Goal: Information Seeking & Learning: Learn about a topic

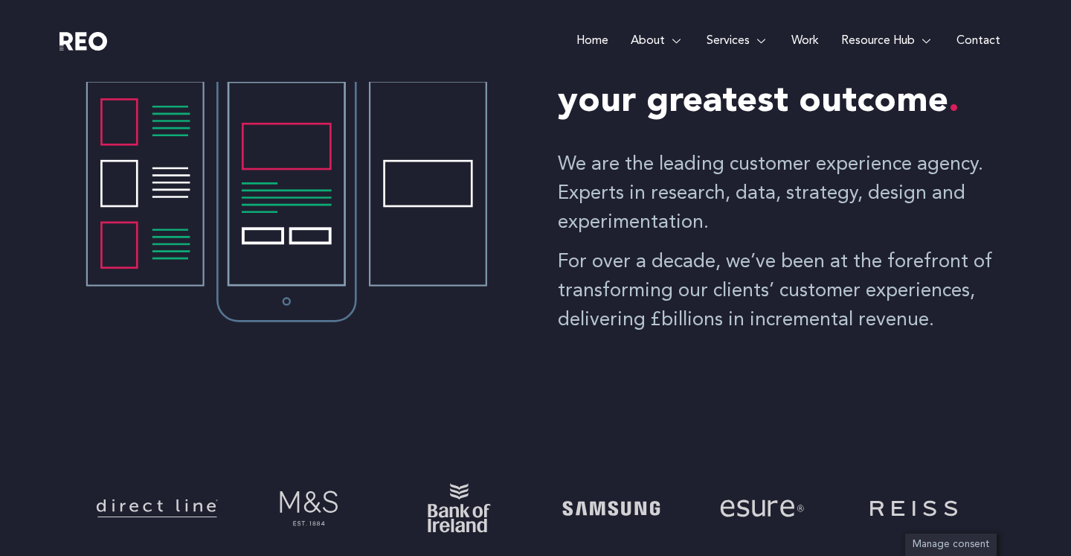
scroll to position [312, 0]
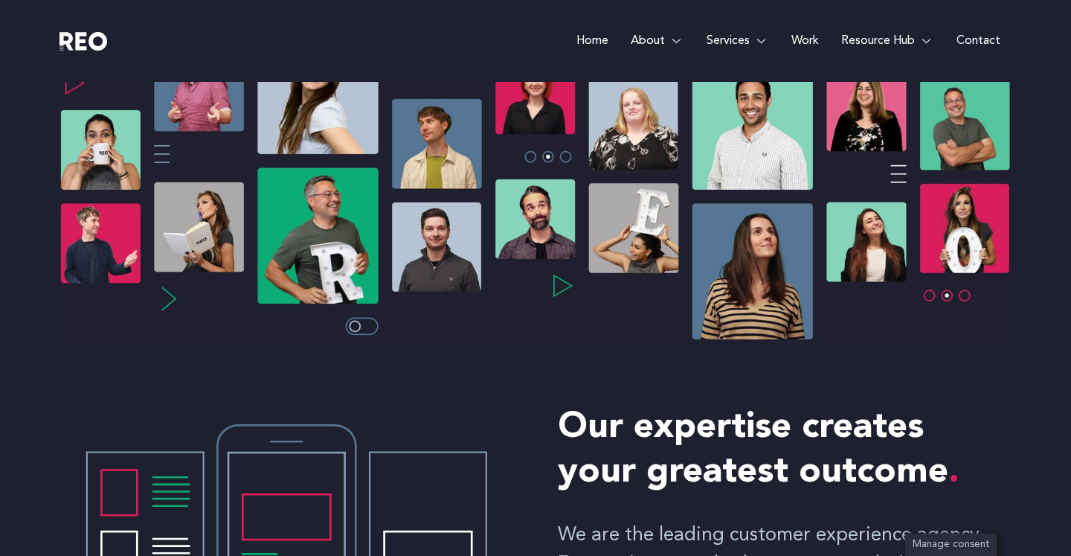
click at [808, 42] on link "Work" at bounding box center [805, 41] width 50 height 82
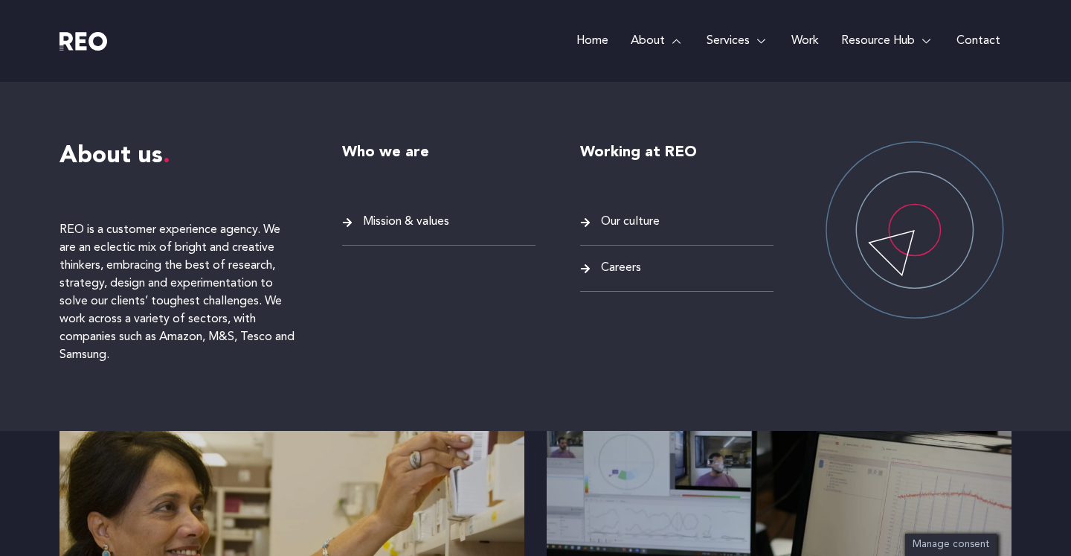
click at [631, 264] on span "Careers" at bounding box center [619, 268] width 44 height 20
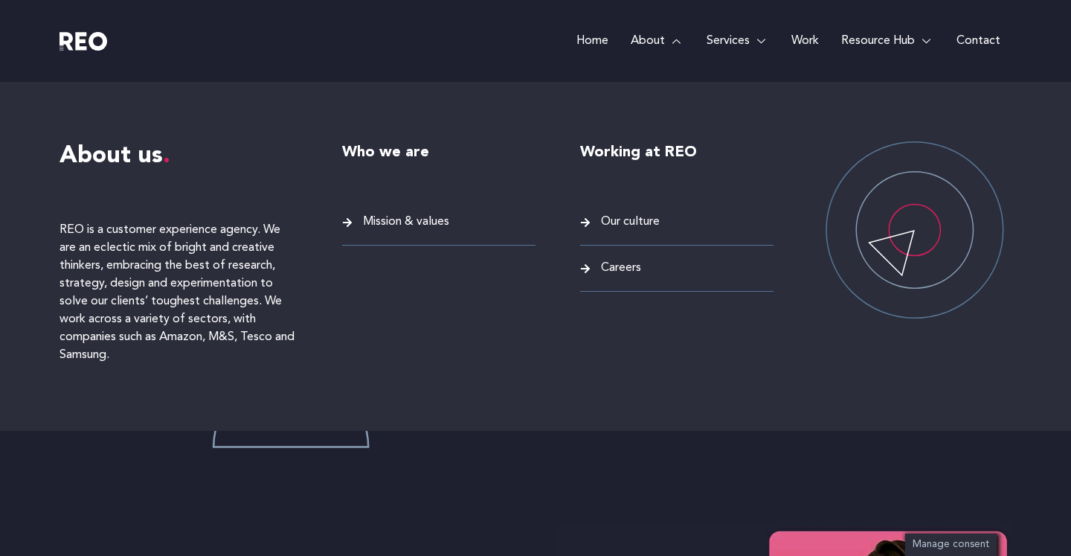
click at [632, 228] on span "Our culture" at bounding box center [628, 222] width 62 height 20
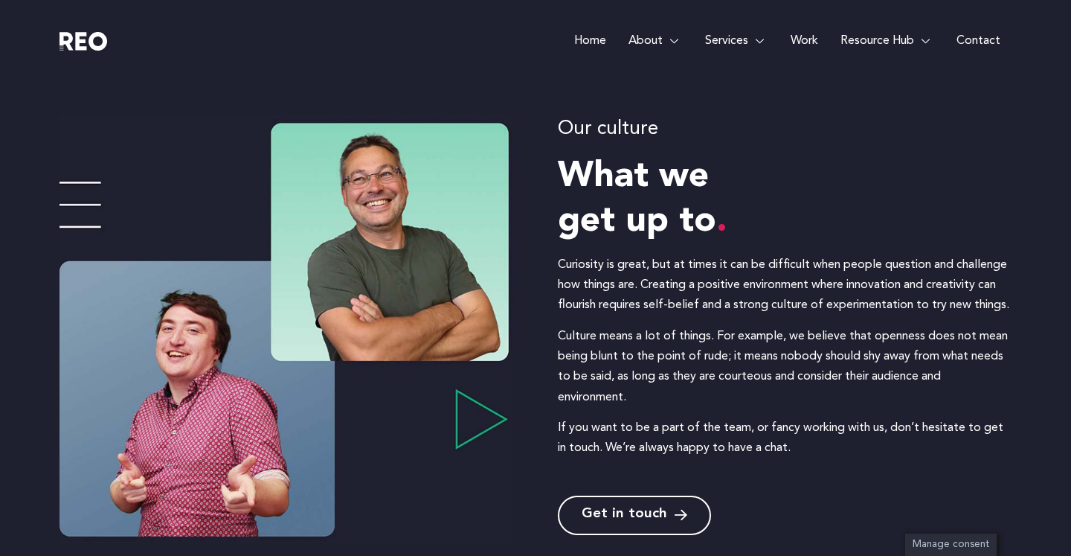
scroll to position [177, 0]
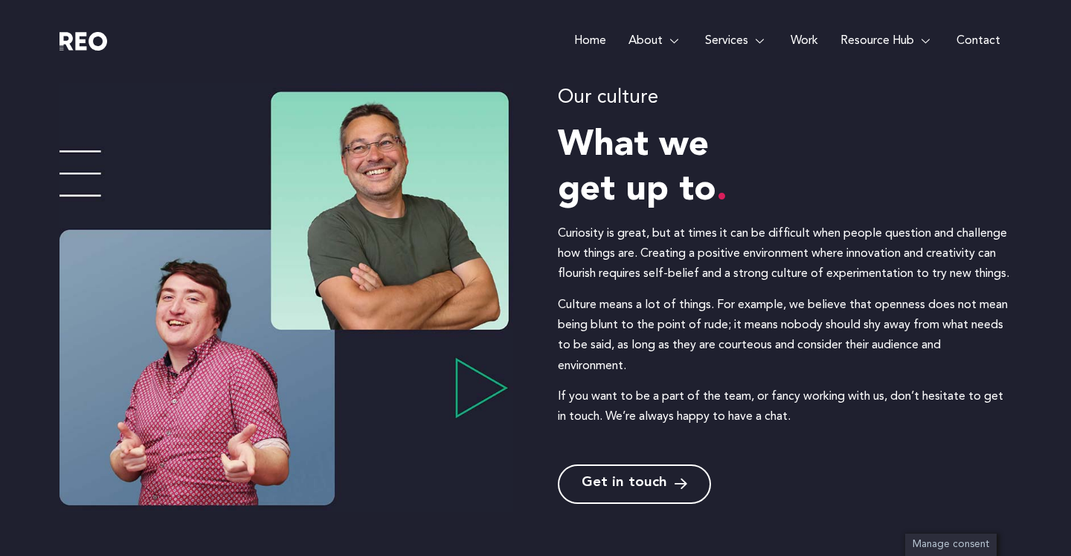
click at [480, 391] on img at bounding box center [287, 297] width 454 height 428
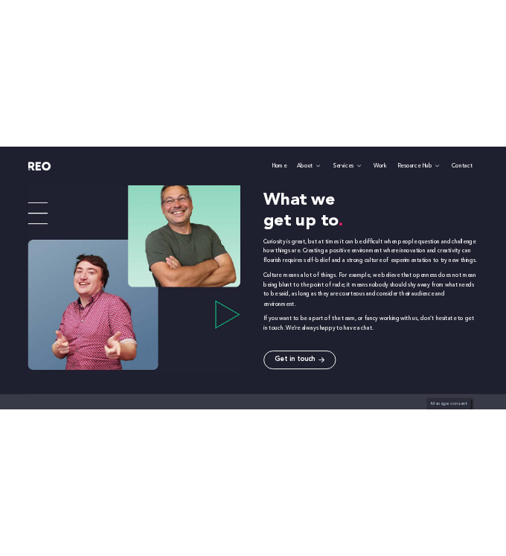
scroll to position [280, 0]
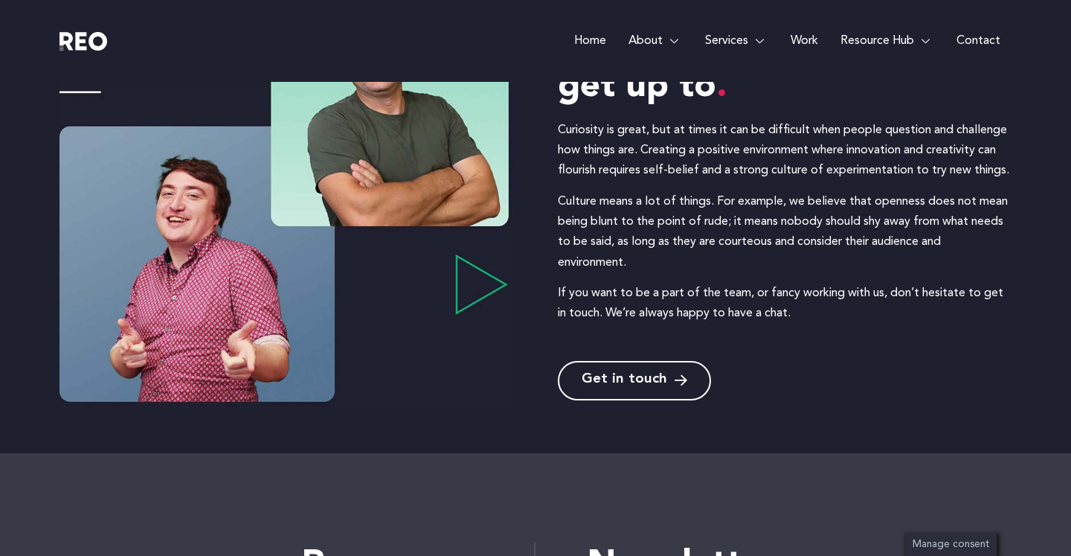
click at [619, 386] on span "Get in touch" at bounding box center [625, 380] width 86 height 14
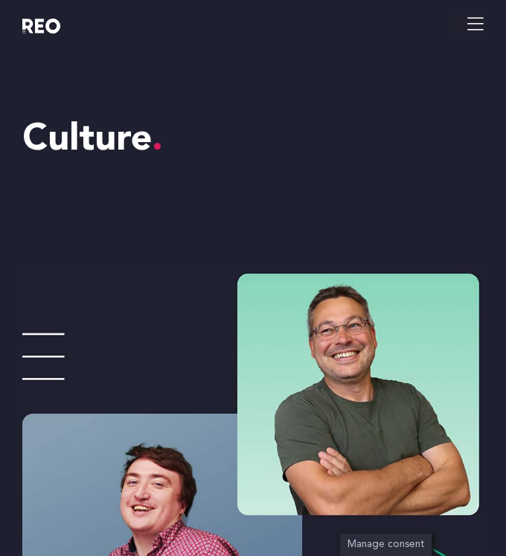
scroll to position [0, 0]
click at [481, 22] on icon "hamburger-icon" at bounding box center [475, 24] width 16 height 19
click at [469, 24] on icon "hamburger-icon" at bounding box center [475, 24] width 16 height 19
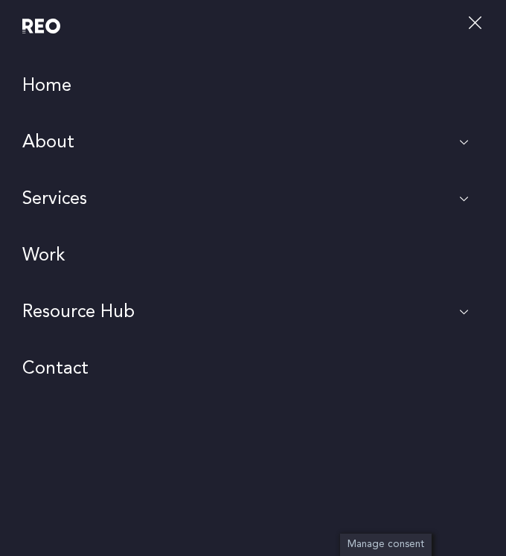
click at [479, 26] on button "X" at bounding box center [473, 26] width 33 height 22
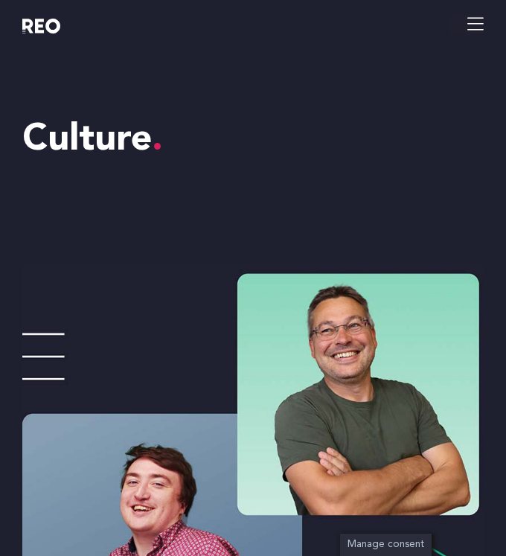
click at [470, 12] on div "Home About About us REO is a customer experience agency. We are an eclectic mix…" at bounding box center [368, 24] width 231 height 48
click at [473, 27] on icon "hamburger-icon" at bounding box center [475, 24] width 16 height 19
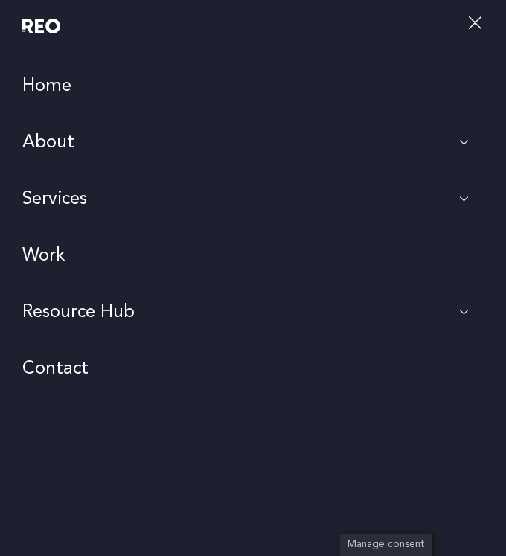
click at [461, 196] on icon at bounding box center [463, 199] width 30 height 14
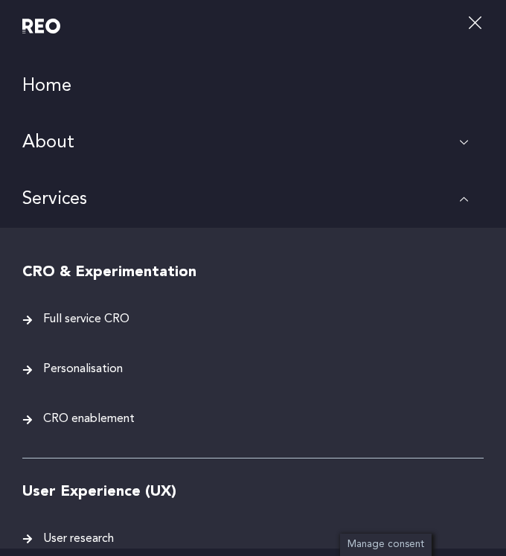
click at [461, 196] on icon at bounding box center [463, 199] width 30 height 14
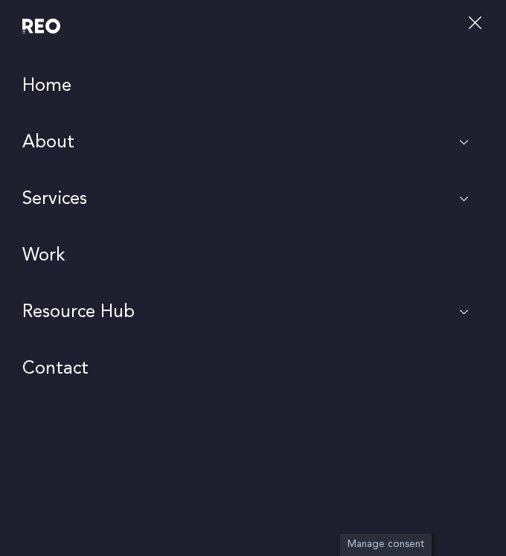
click at [473, 144] on icon at bounding box center [463, 142] width 30 height 14
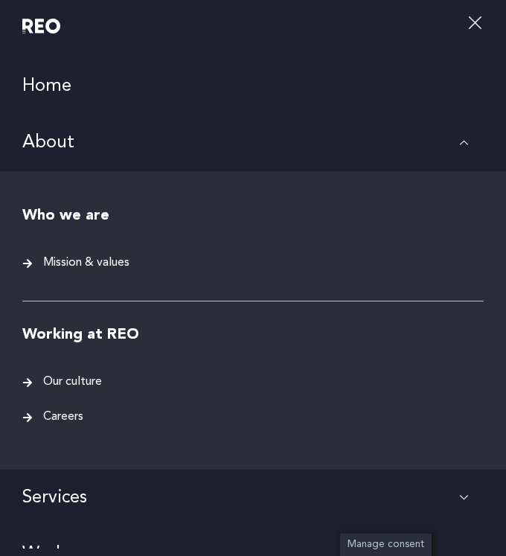
click at [44, 414] on span "Careers" at bounding box center [61, 417] width 44 height 20
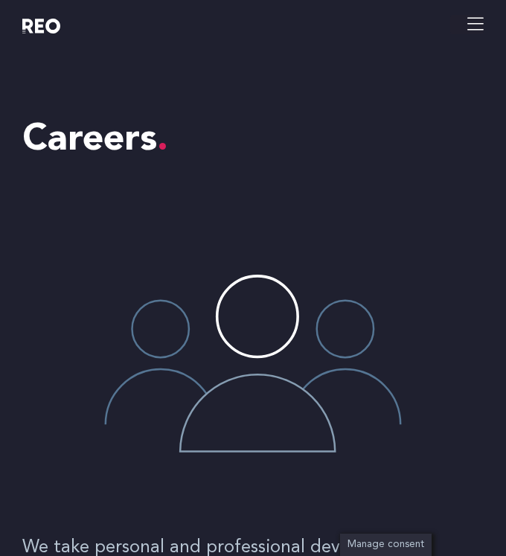
click at [471, 26] on e-page-transition at bounding box center [253, 278] width 506 height 556
click at [474, 25] on icon "hamburger-icon" at bounding box center [475, 24] width 16 height 19
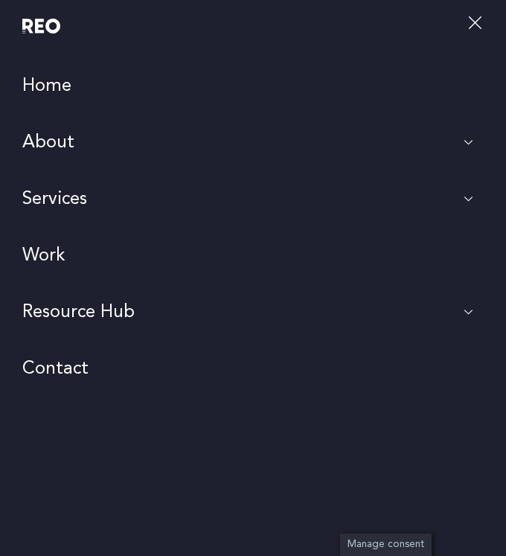
click at [152, 144] on link "About" at bounding box center [253, 143] width 506 height 57
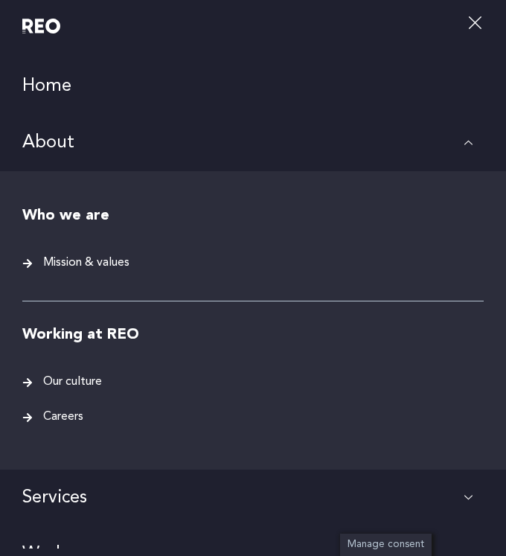
click at [64, 269] on span "Mission & values" at bounding box center [84, 263] width 90 height 20
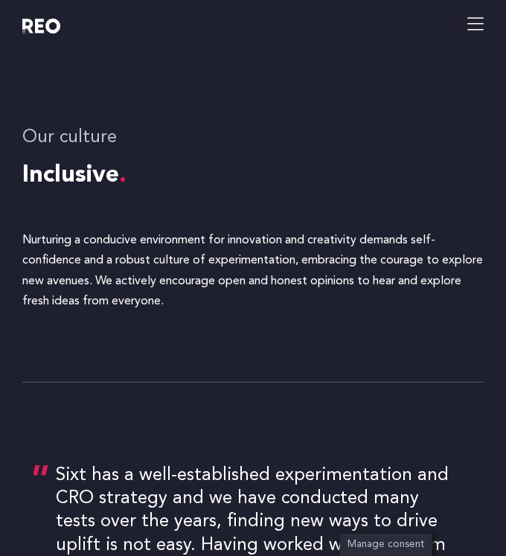
scroll to position [4016, 0]
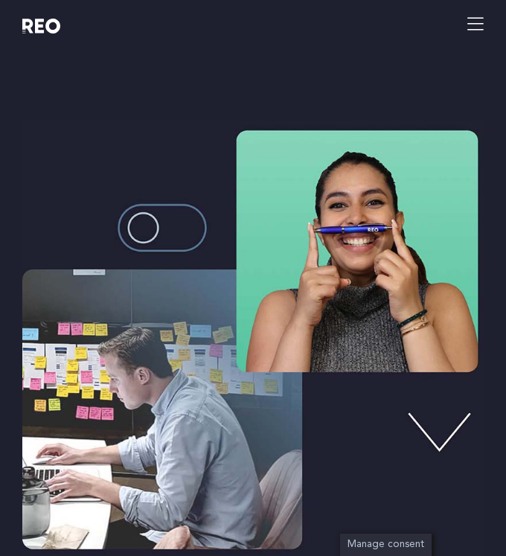
click at [470, 32] on icon "hamburger-icon" at bounding box center [475, 24] width 16 height 19
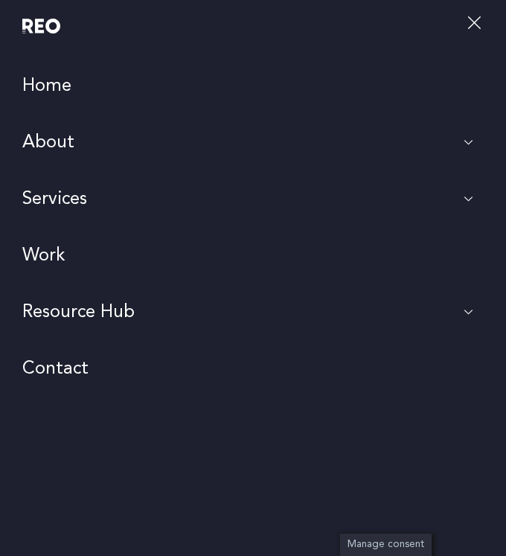
click at [73, 89] on link "Home" at bounding box center [253, 86] width 506 height 57
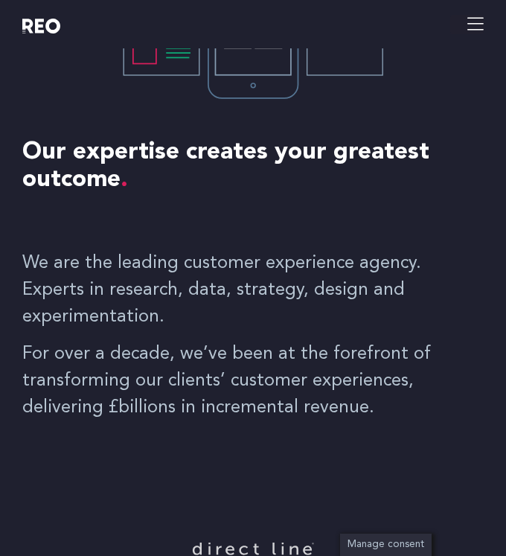
scroll to position [551, 0]
